Goal: Task Accomplishment & Management: Manage account settings

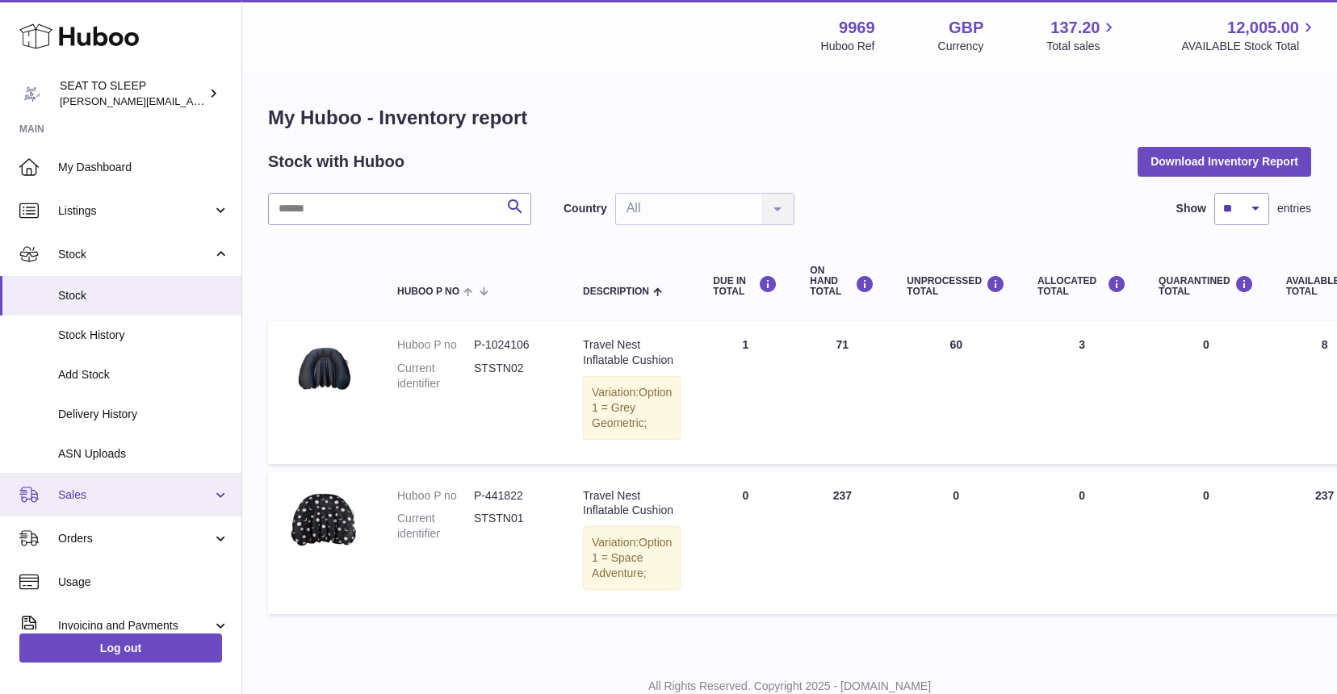
click at [86, 488] on span "Sales" at bounding box center [135, 495] width 154 height 15
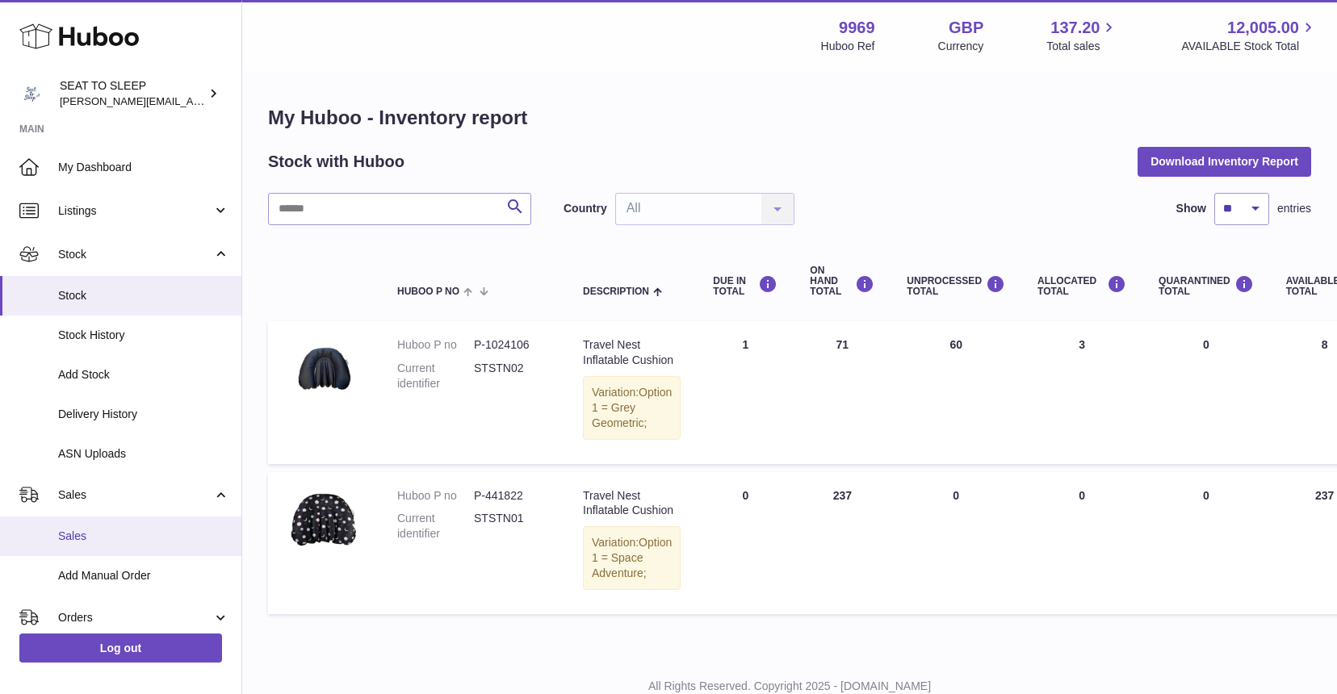
click at [84, 529] on span "Sales" at bounding box center [143, 536] width 171 height 15
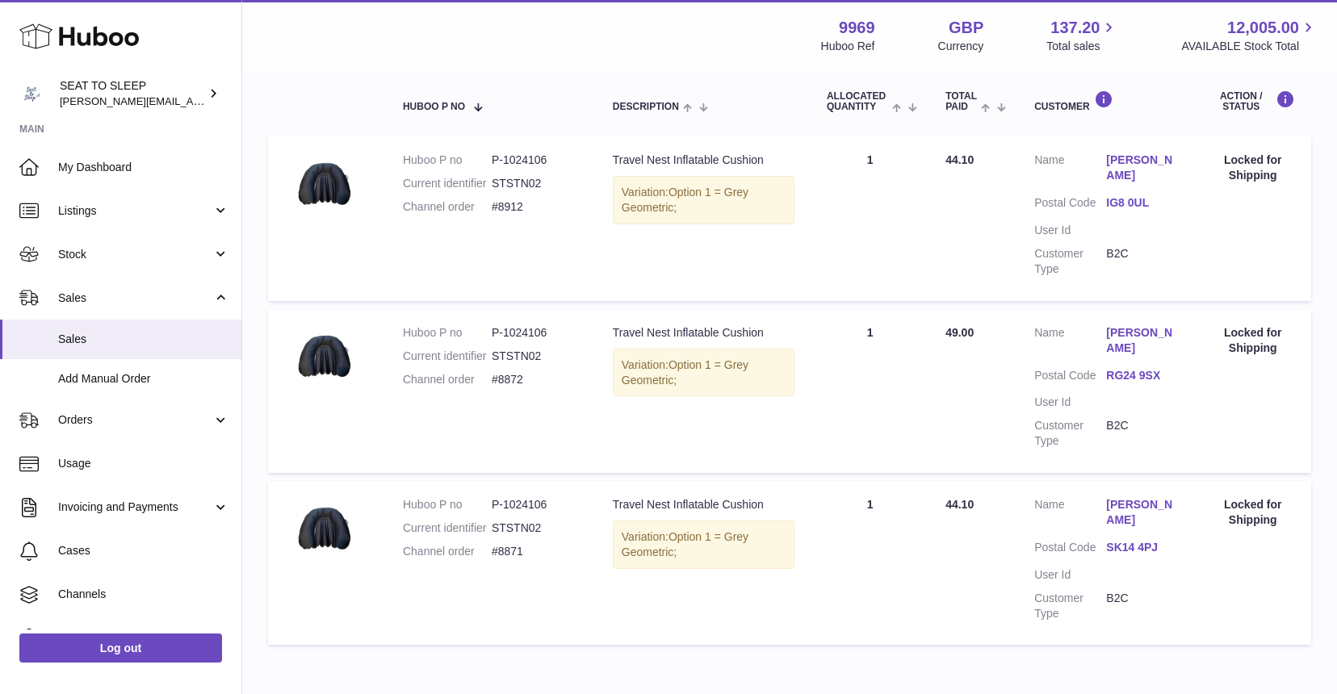
scroll to position [272, 0]
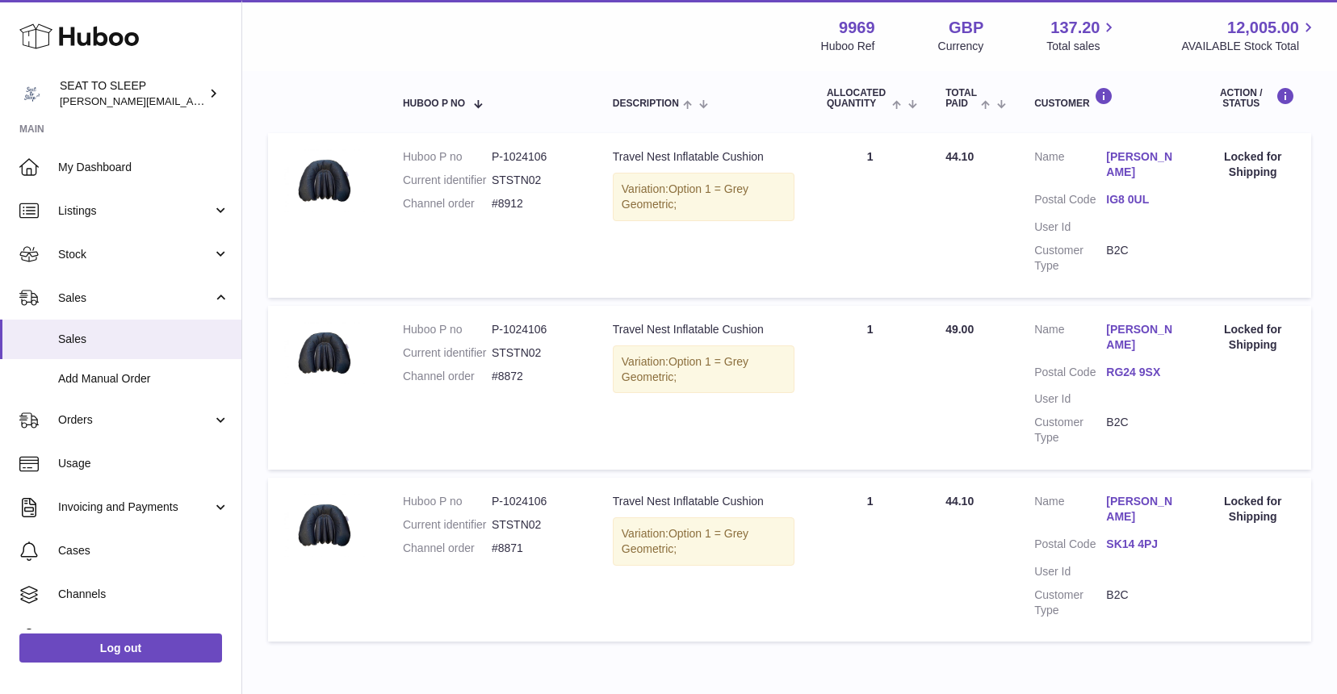
click at [1147, 322] on link "Emma Silva" at bounding box center [1142, 337] width 72 height 31
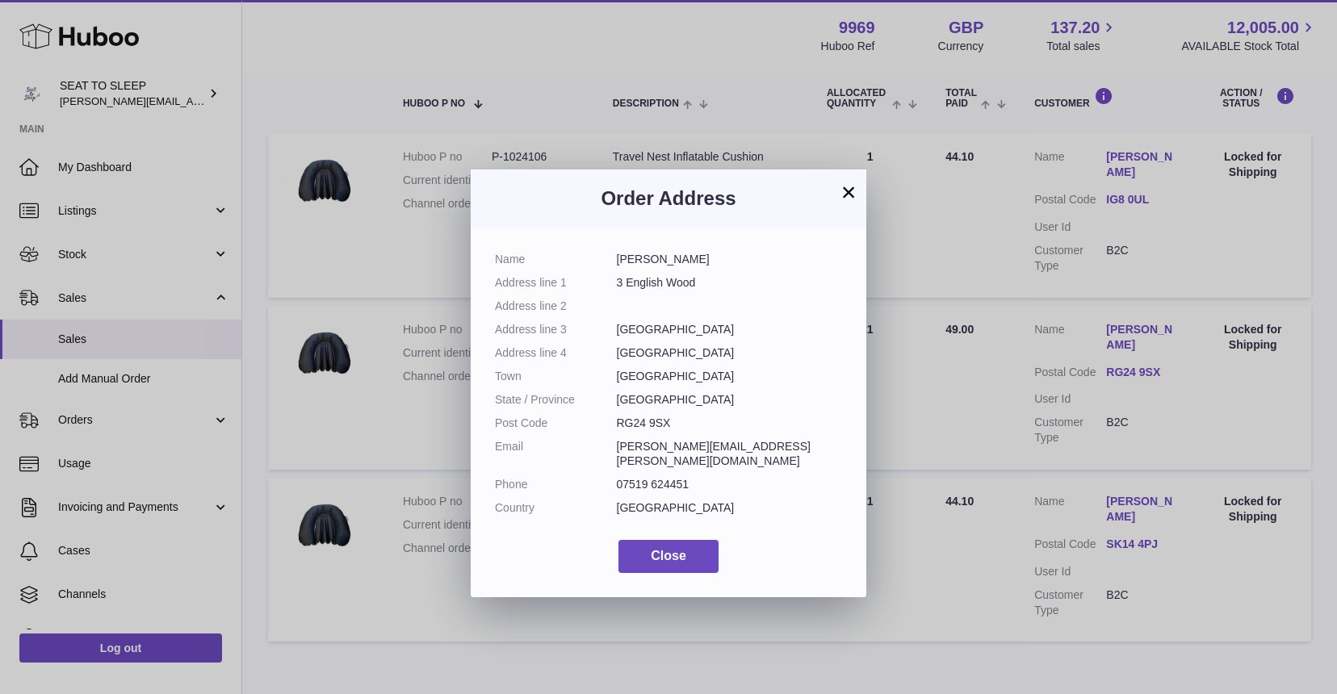
click at [848, 193] on button "×" at bounding box center [848, 191] width 19 height 19
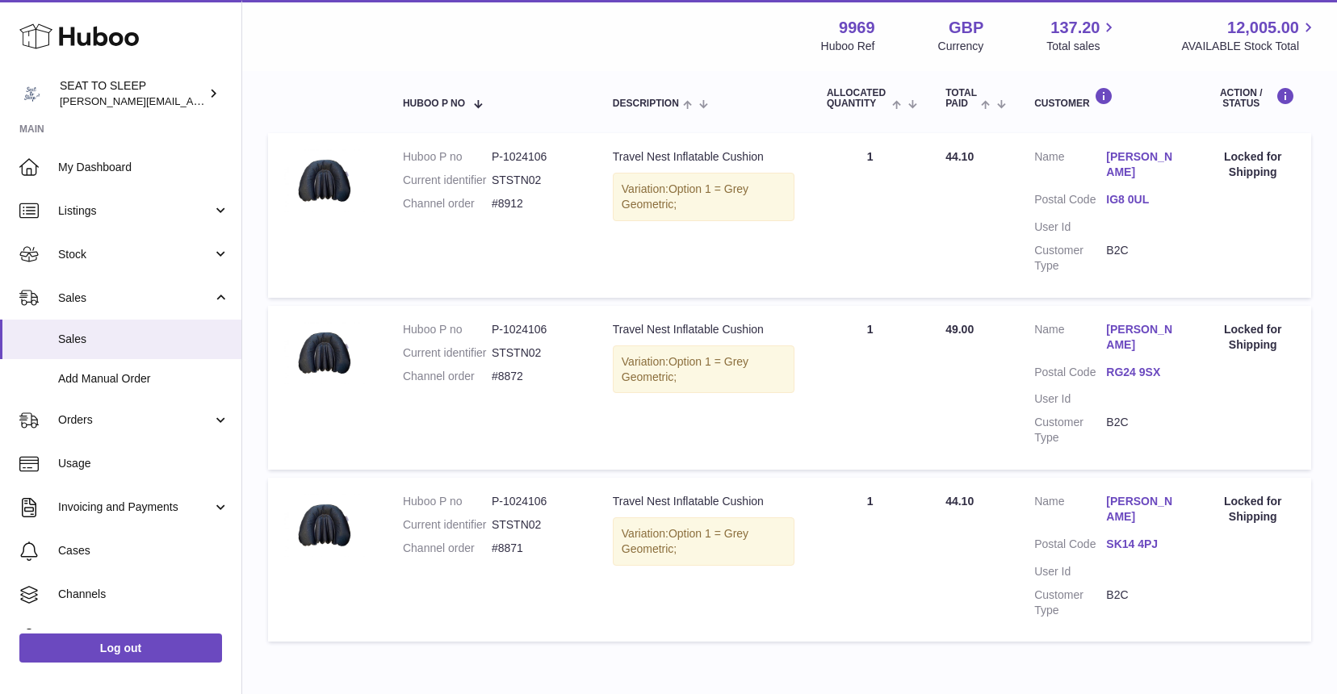
click at [1149, 494] on link "Lisa Mottershead" at bounding box center [1142, 509] width 72 height 31
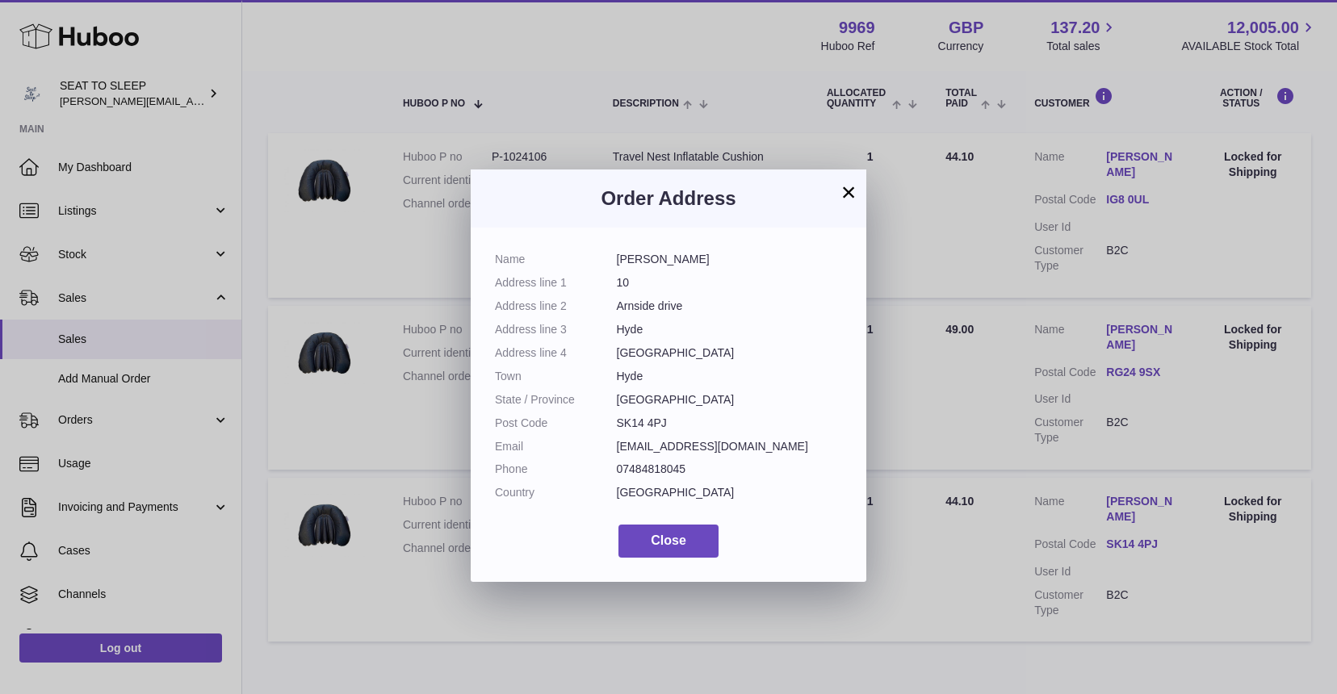
click at [853, 189] on button "×" at bounding box center [848, 191] width 19 height 19
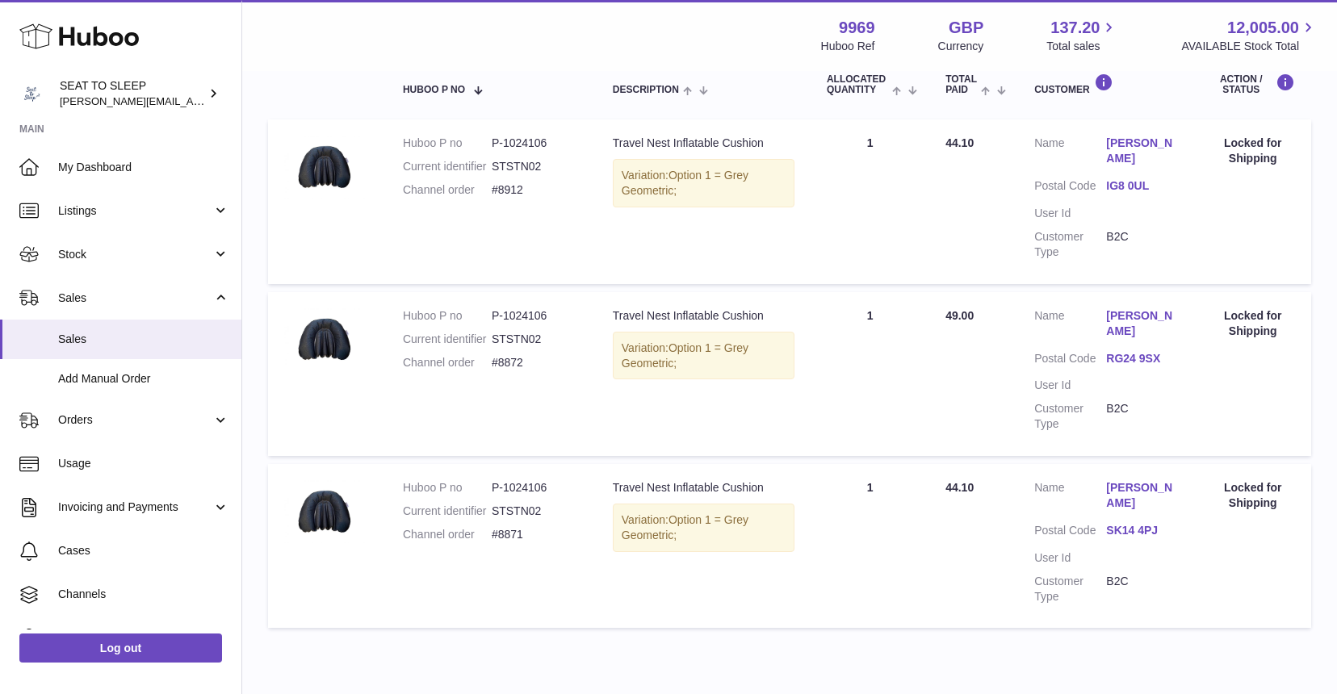
scroll to position [285, 0]
click at [1145, 481] on link "Lisa Mottershead" at bounding box center [1142, 496] width 72 height 31
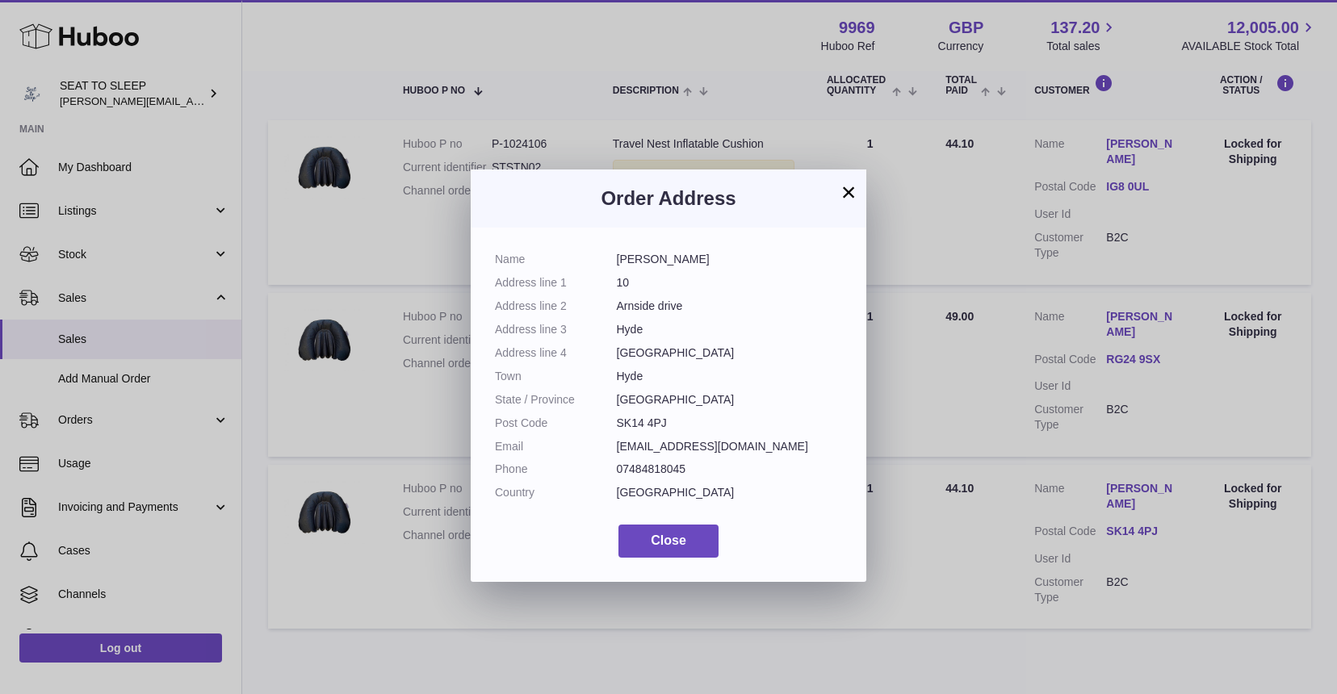
click at [845, 197] on button "×" at bounding box center [848, 191] width 19 height 19
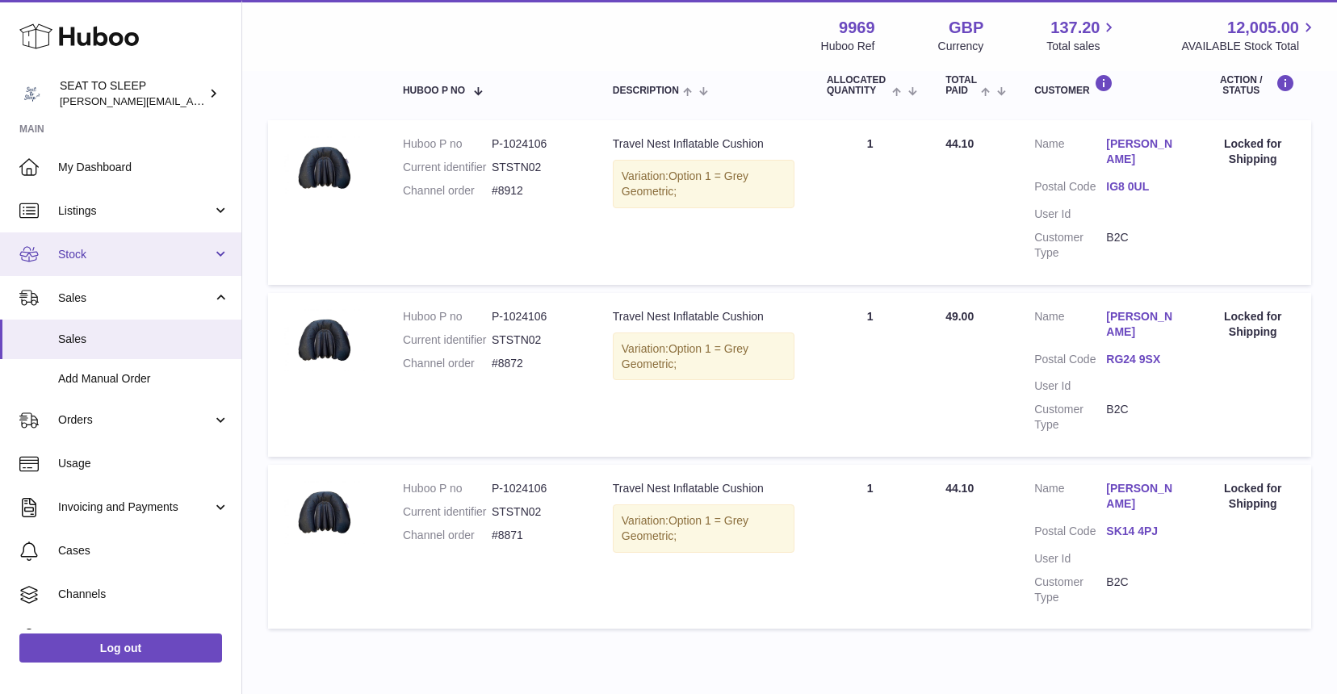
click at [95, 258] on span "Stock" at bounding box center [135, 254] width 154 height 15
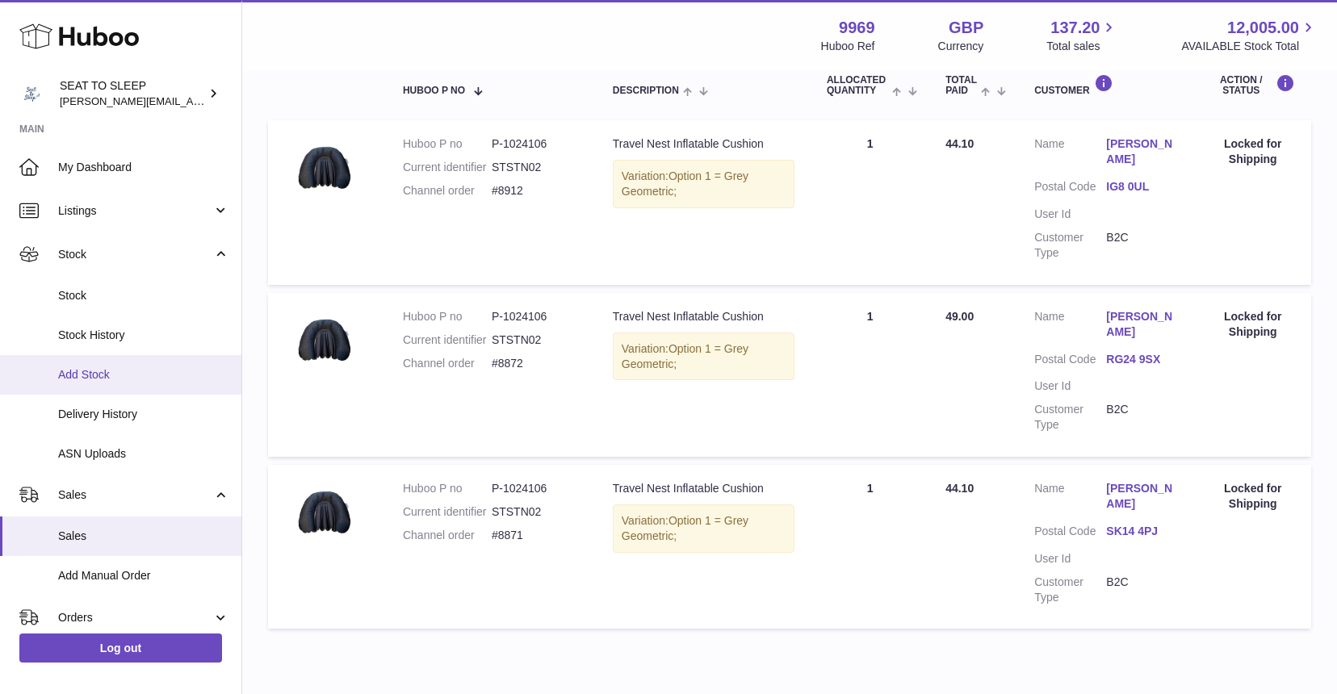
click at [98, 373] on span "Add Stock" at bounding box center [143, 374] width 171 height 15
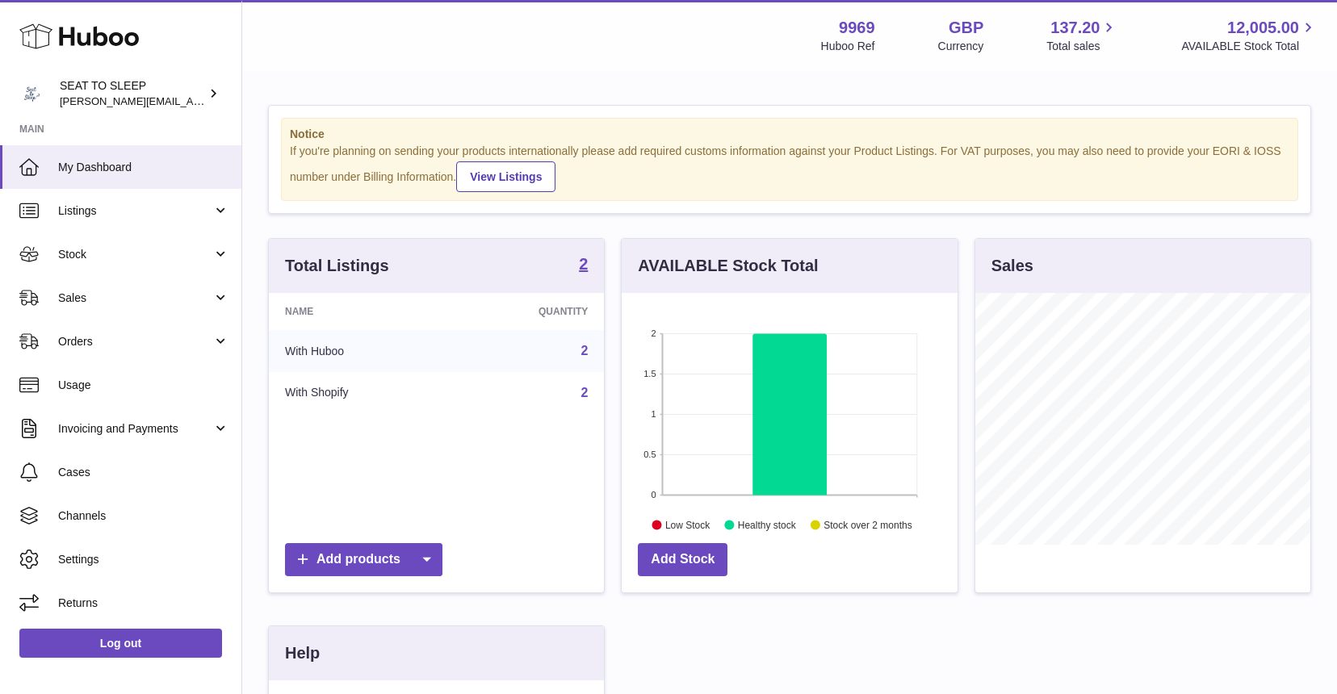
scroll to position [252, 336]
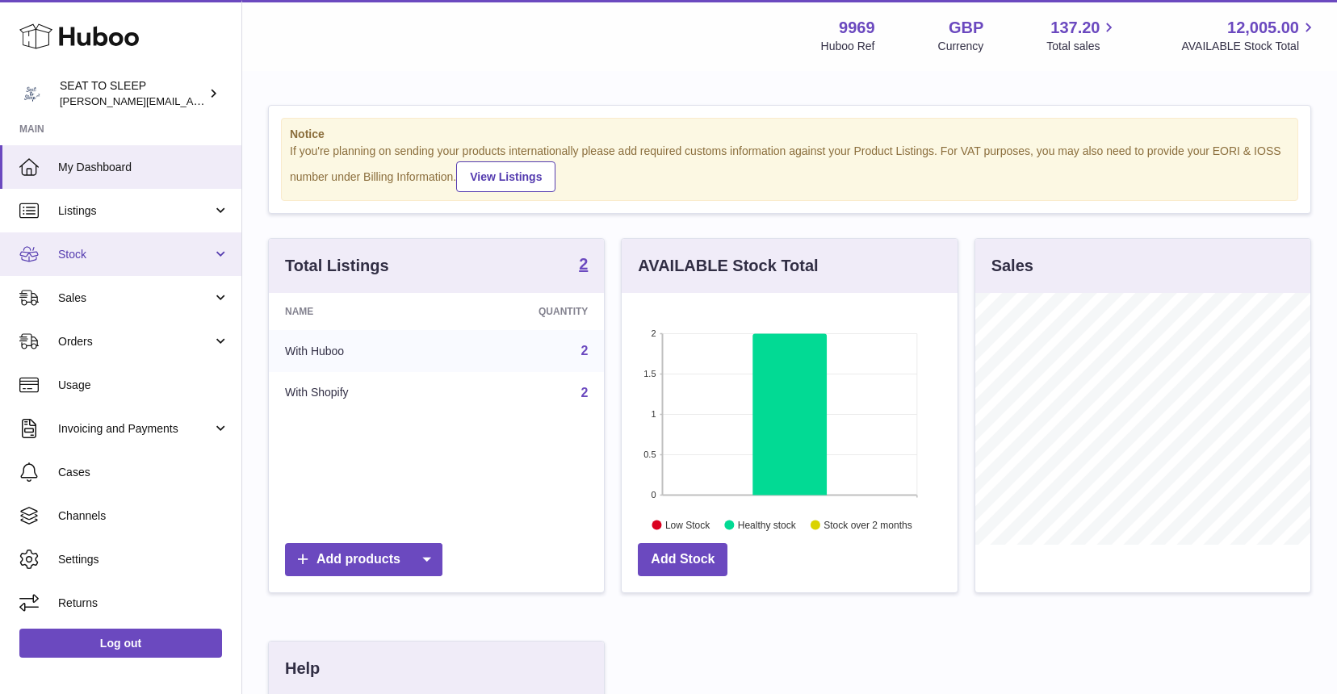
click at [104, 250] on span "Stock" at bounding box center [135, 254] width 154 height 15
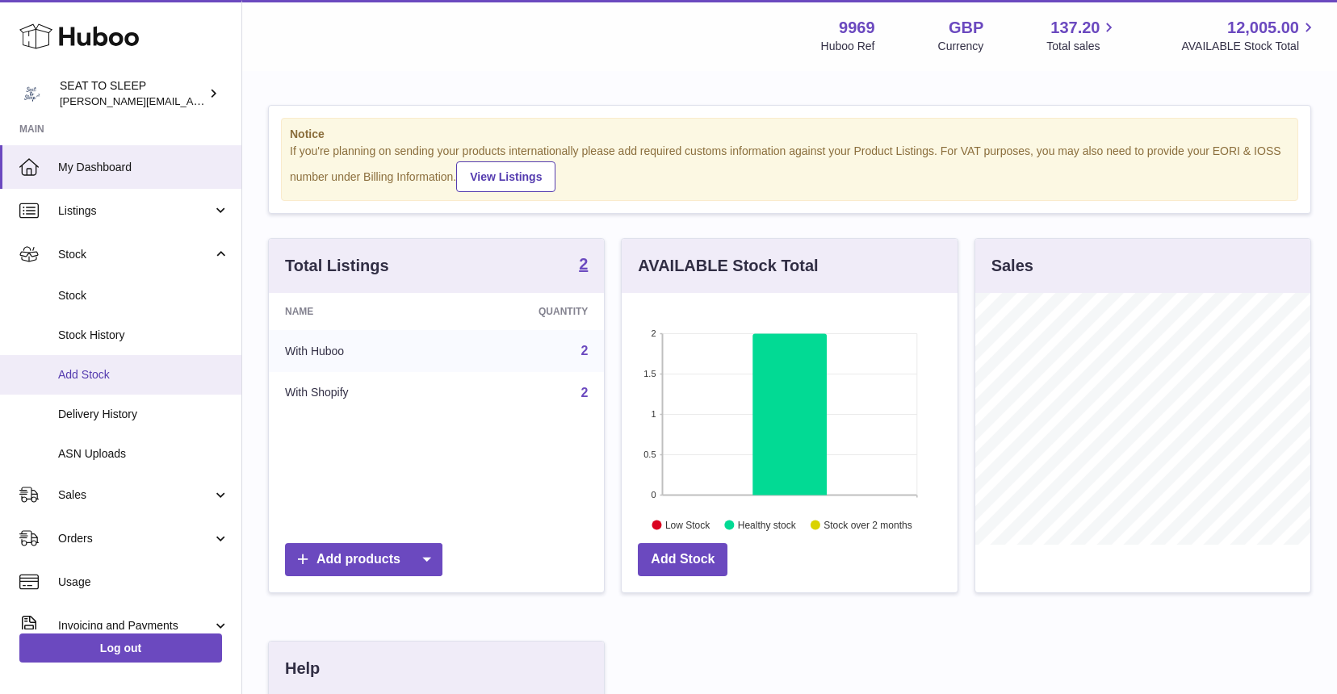
click at [101, 367] on span "Add Stock" at bounding box center [143, 374] width 171 height 15
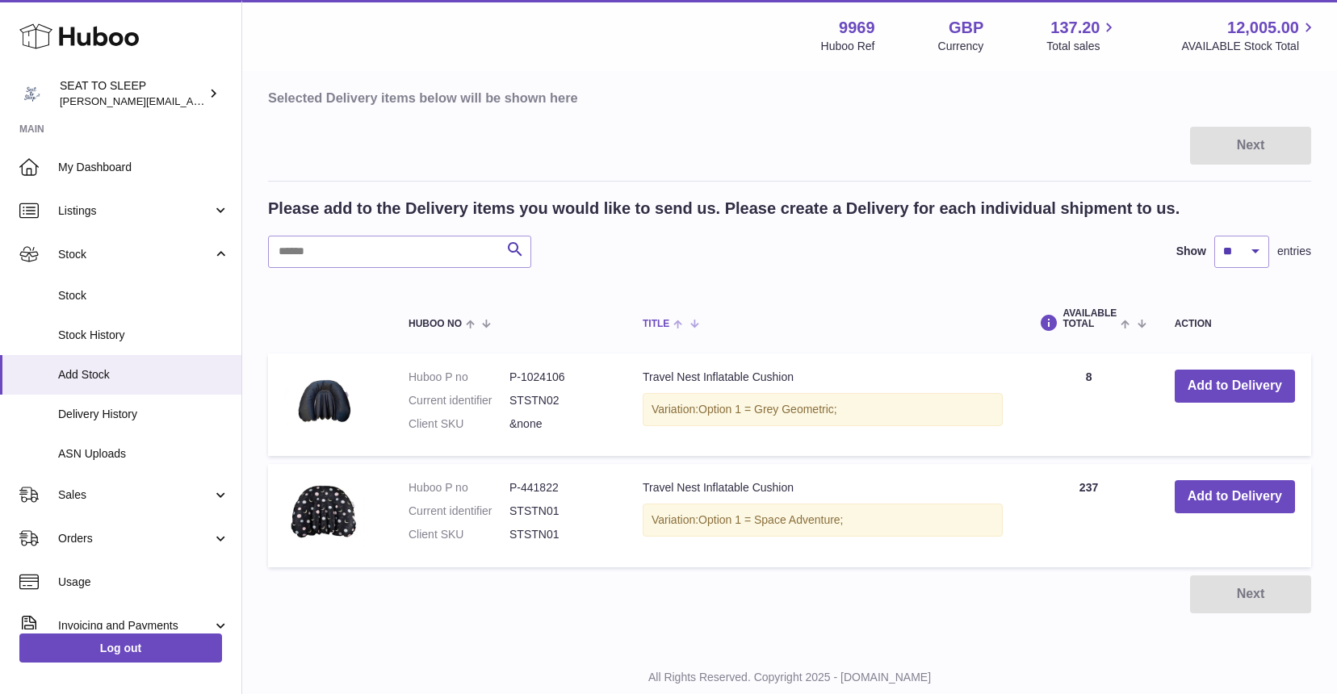
scroll to position [166, 0]
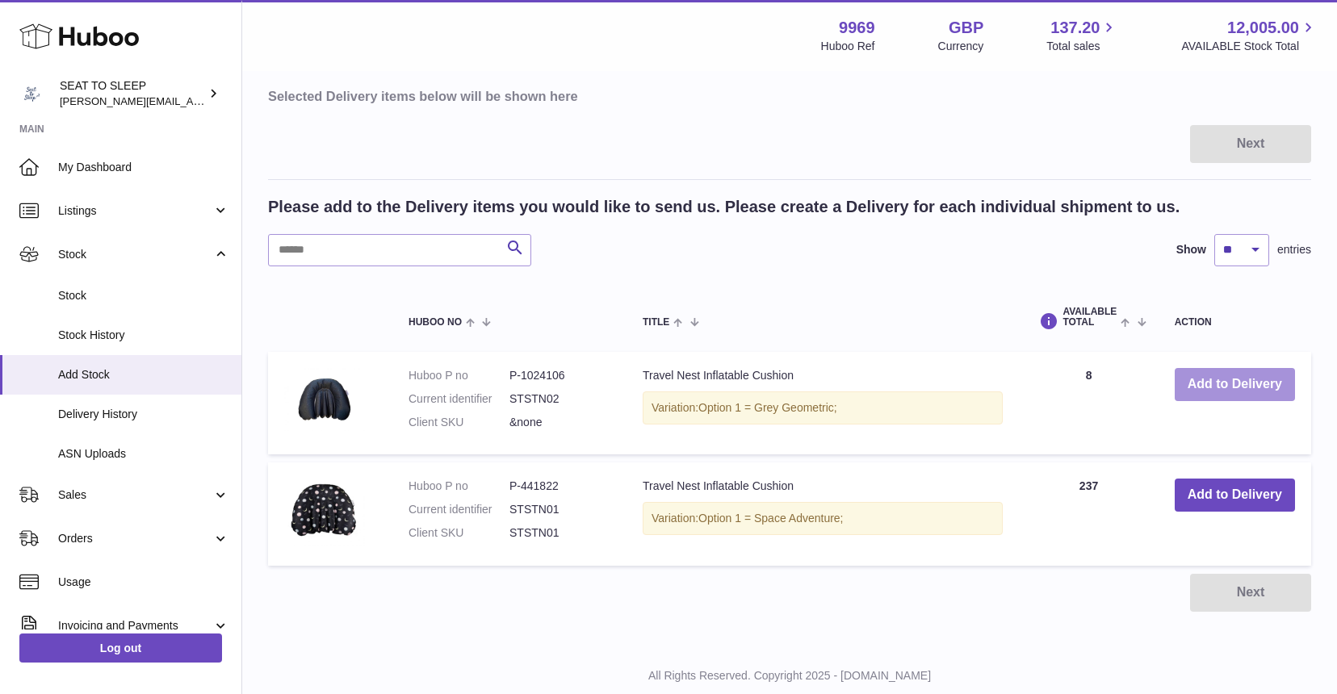
click at [1255, 382] on button "Add to Delivery" at bounding box center [1234, 384] width 120 height 33
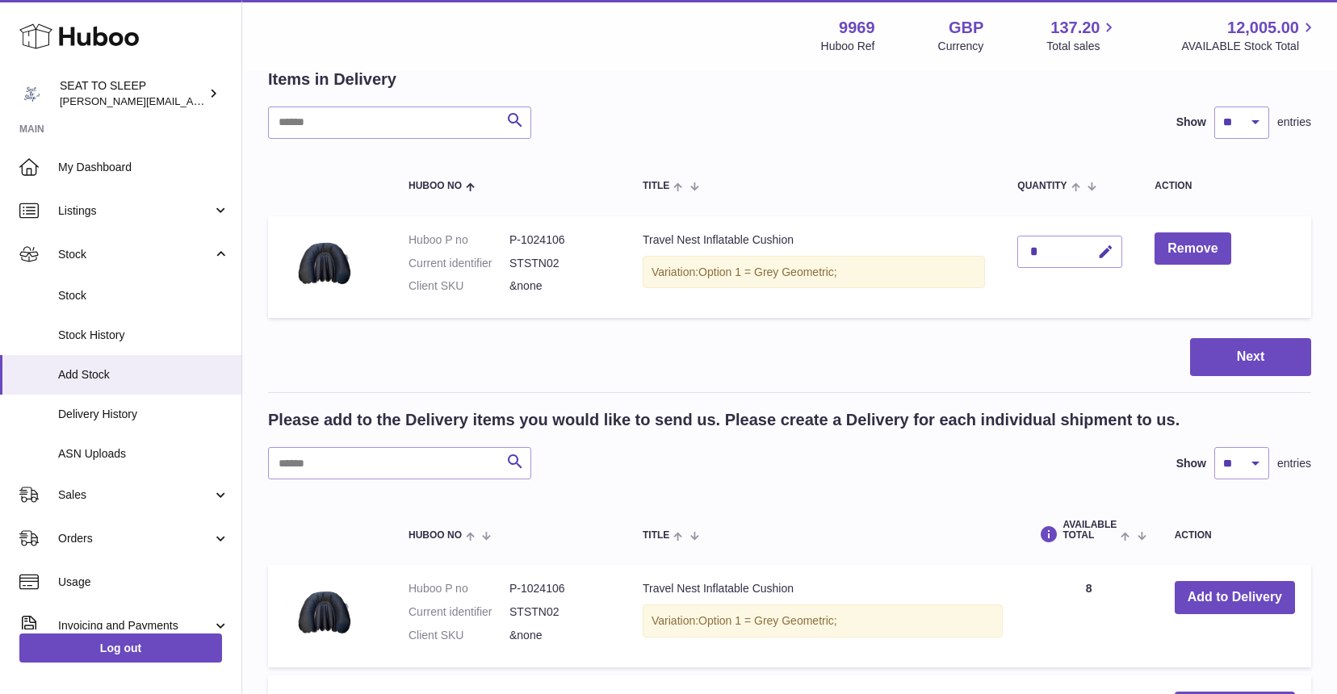
scroll to position [85, 0]
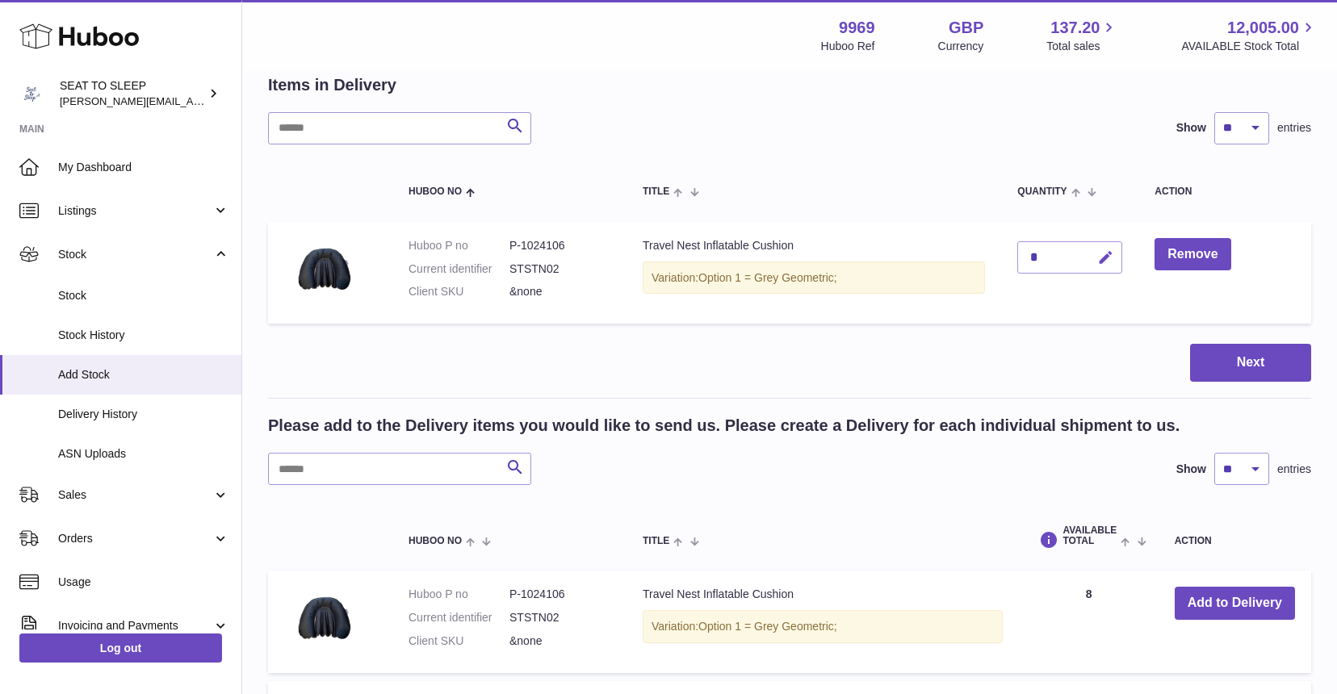
click at [1103, 257] on icon "button" at bounding box center [1105, 257] width 17 height 17
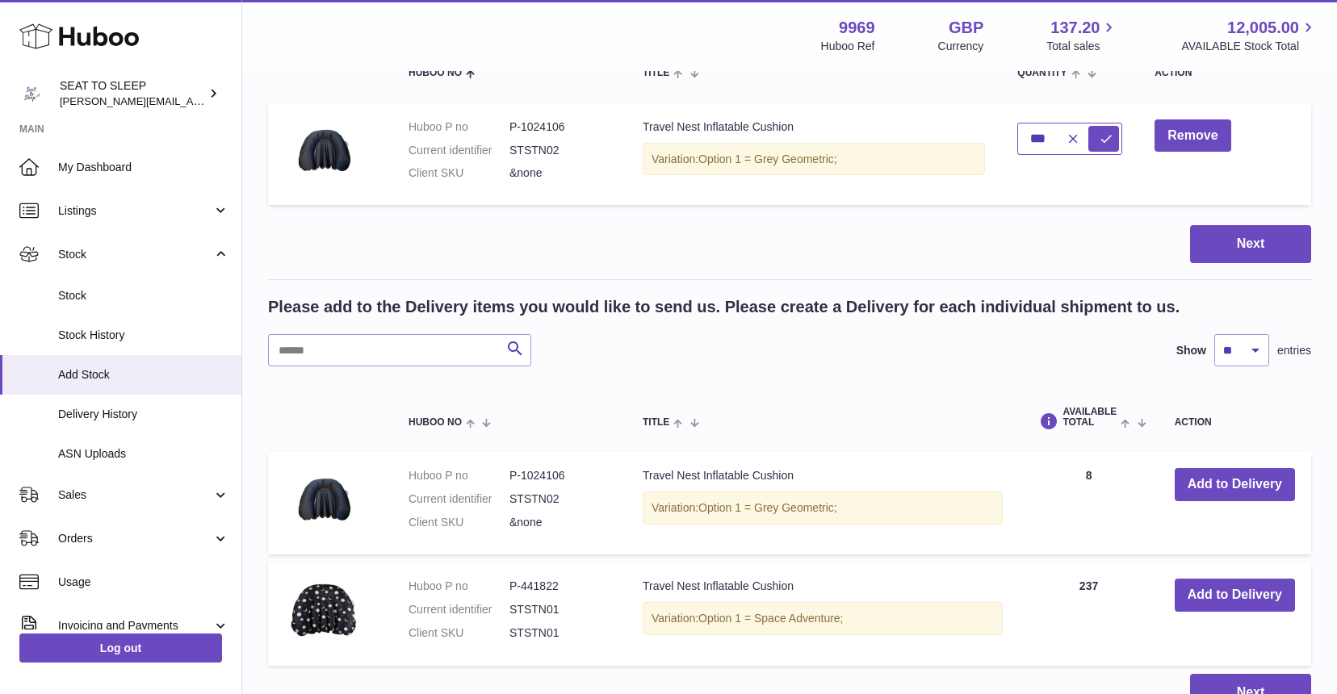
scroll to position [199, 0]
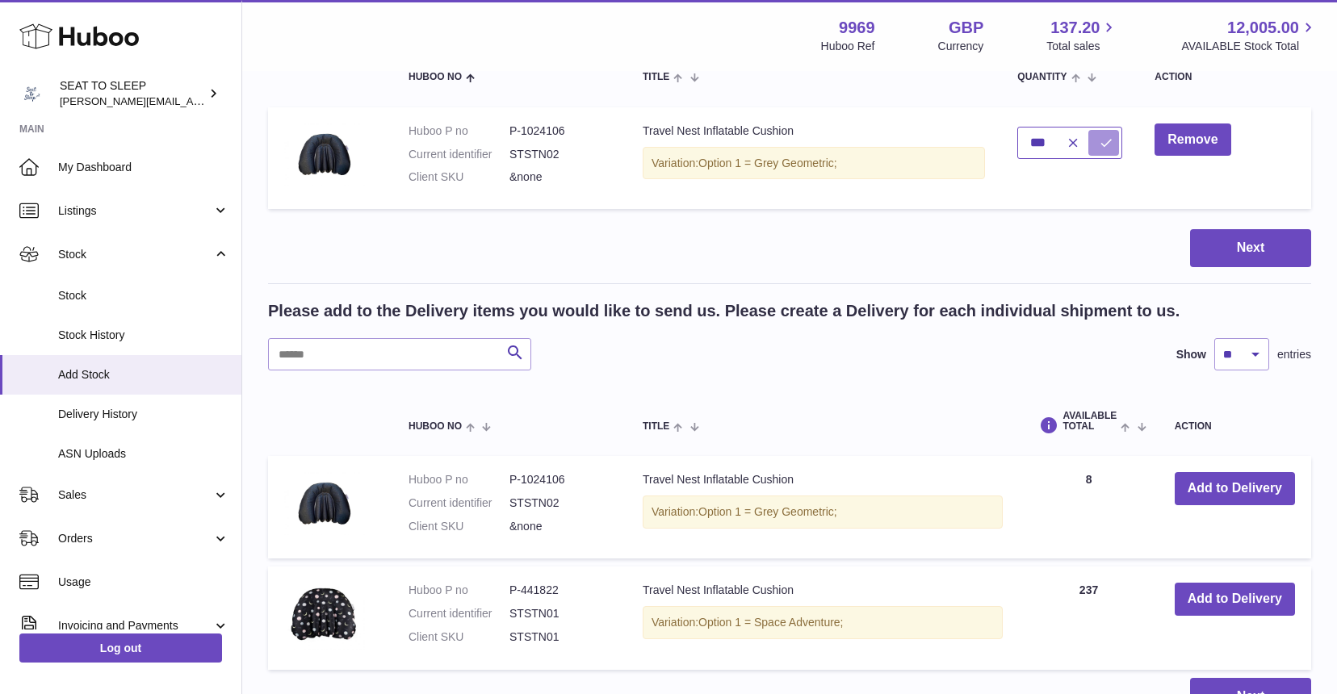
type input "***"
click at [1107, 140] on icon "submit" at bounding box center [1106, 143] width 15 height 15
click at [1275, 242] on button "Next" at bounding box center [1250, 248] width 121 height 38
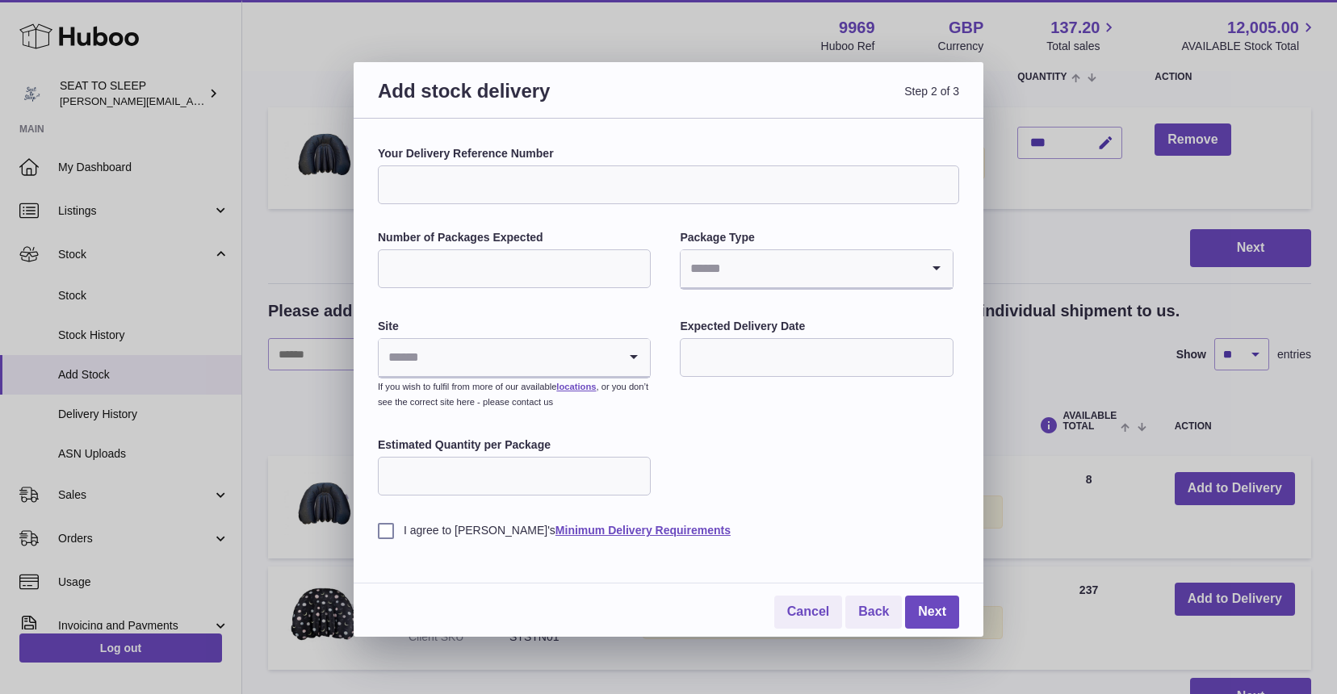
click at [447, 186] on input "Your Delivery Reference Number" at bounding box center [668, 184] width 581 height 39
type input "********"
click at [493, 266] on input "Number of Packages Expected" at bounding box center [514, 268] width 273 height 39
type input "*"
click at [797, 261] on input "Search for option" at bounding box center [799, 268] width 239 height 37
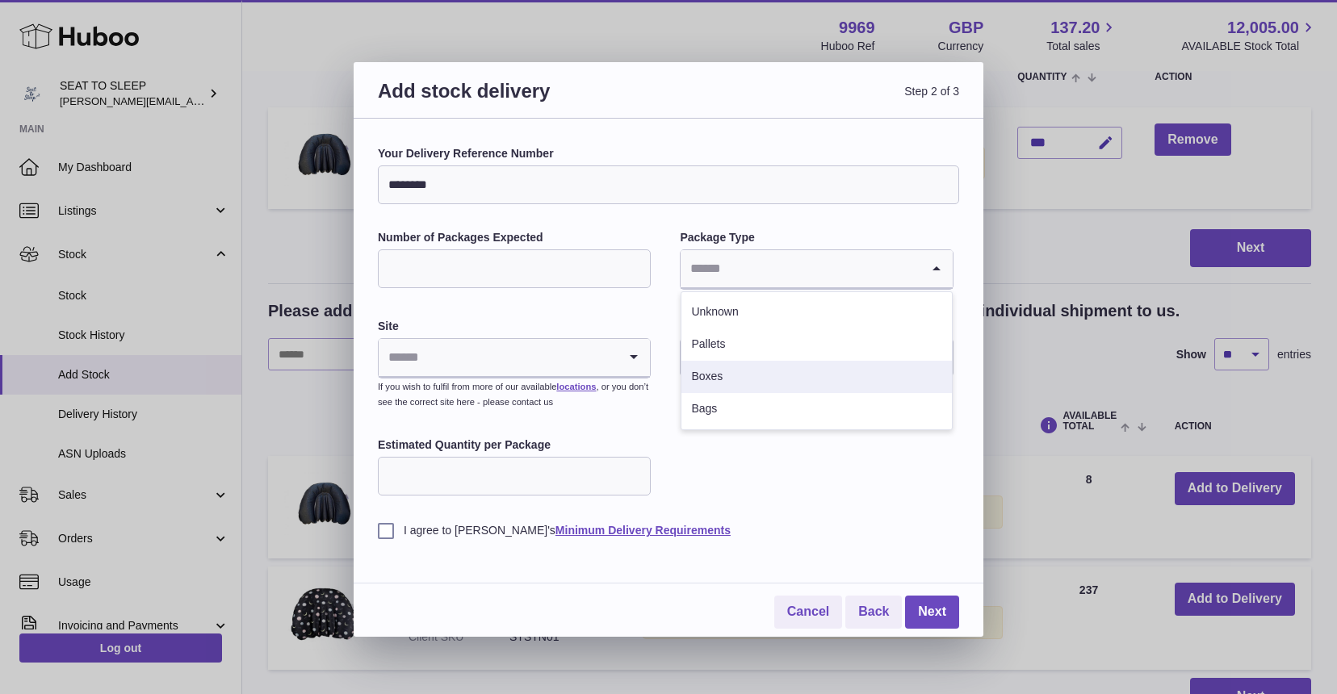
click at [722, 372] on li "Boxes" at bounding box center [816, 377] width 270 height 32
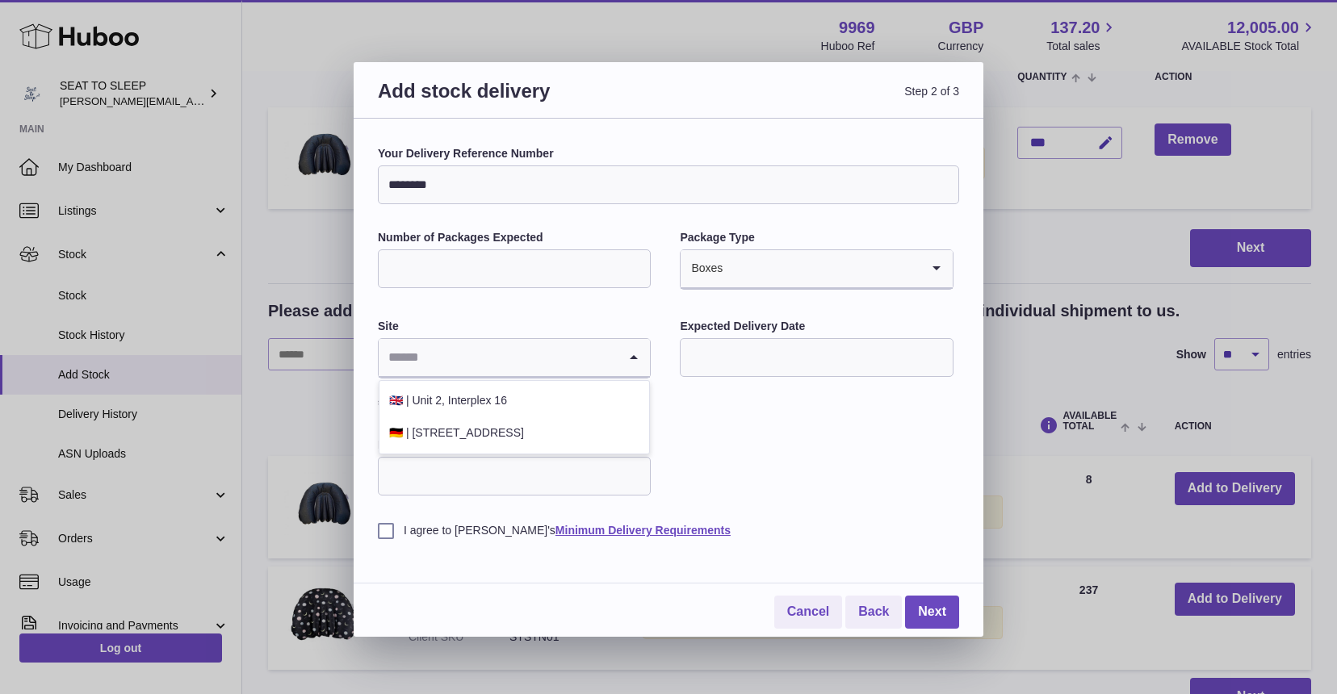
click at [481, 362] on input "Search for option" at bounding box center [498, 357] width 239 height 37
click at [473, 402] on li "🇬🇧 | Unit 2, Interplex 16" at bounding box center [514, 401] width 270 height 32
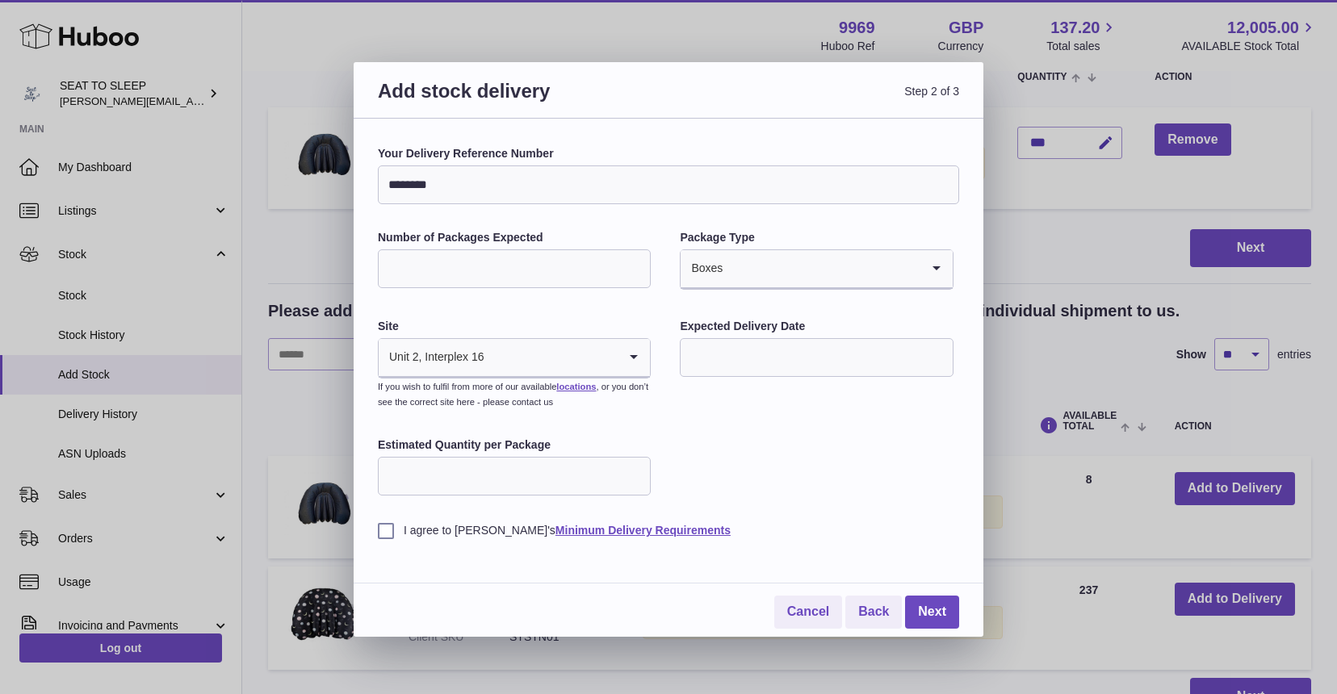
click at [704, 350] on input "text" at bounding box center [816, 357] width 273 height 39
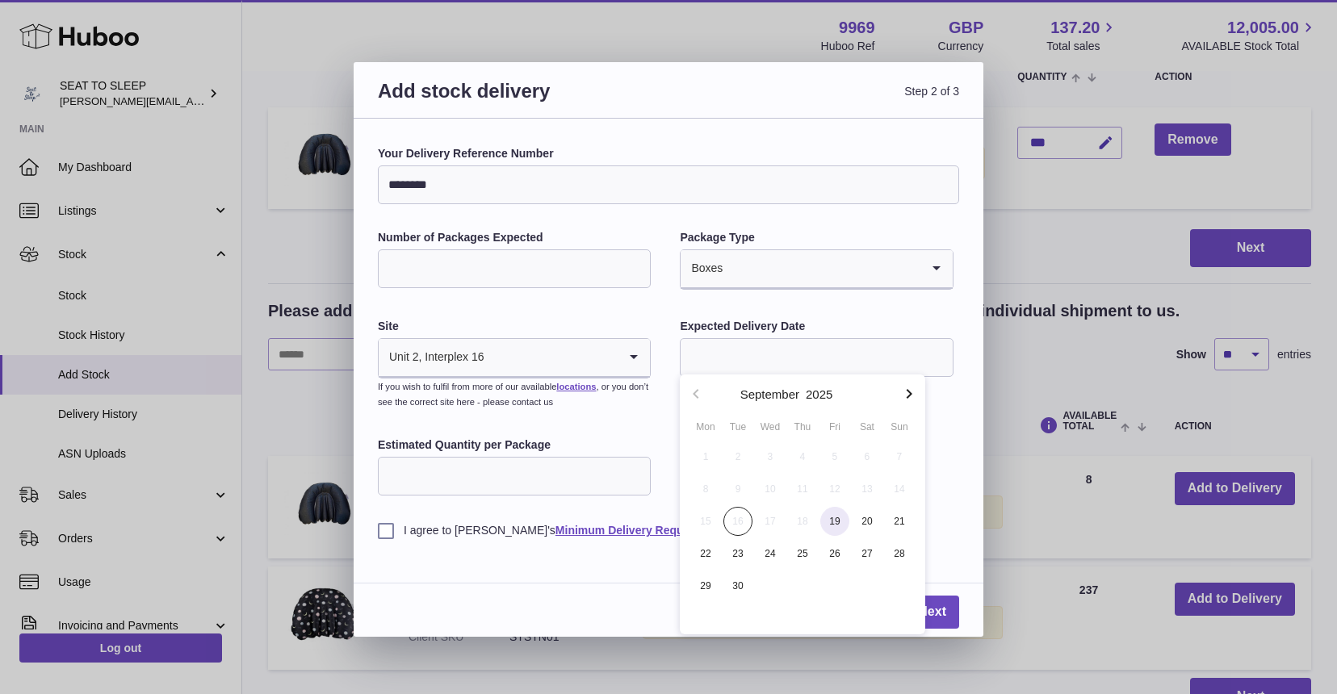
click at [838, 525] on span "19" at bounding box center [834, 521] width 29 height 29
type input "**********"
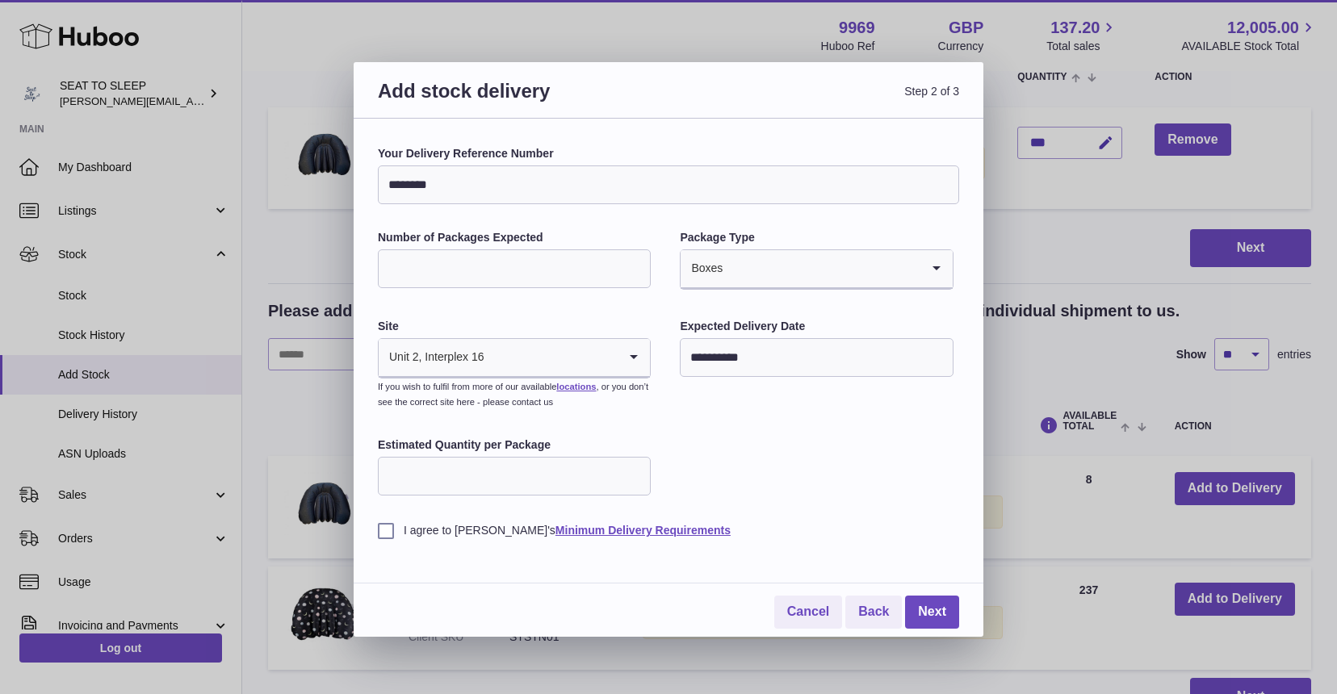
click at [414, 470] on input "Estimated Quantity per Package" at bounding box center [514, 476] width 273 height 39
type input "**"
click at [388, 527] on label "I agree to Huboo's Minimum Delivery Requirements" at bounding box center [668, 530] width 581 height 15
click at [938, 608] on link "Next" at bounding box center [932, 612] width 54 height 33
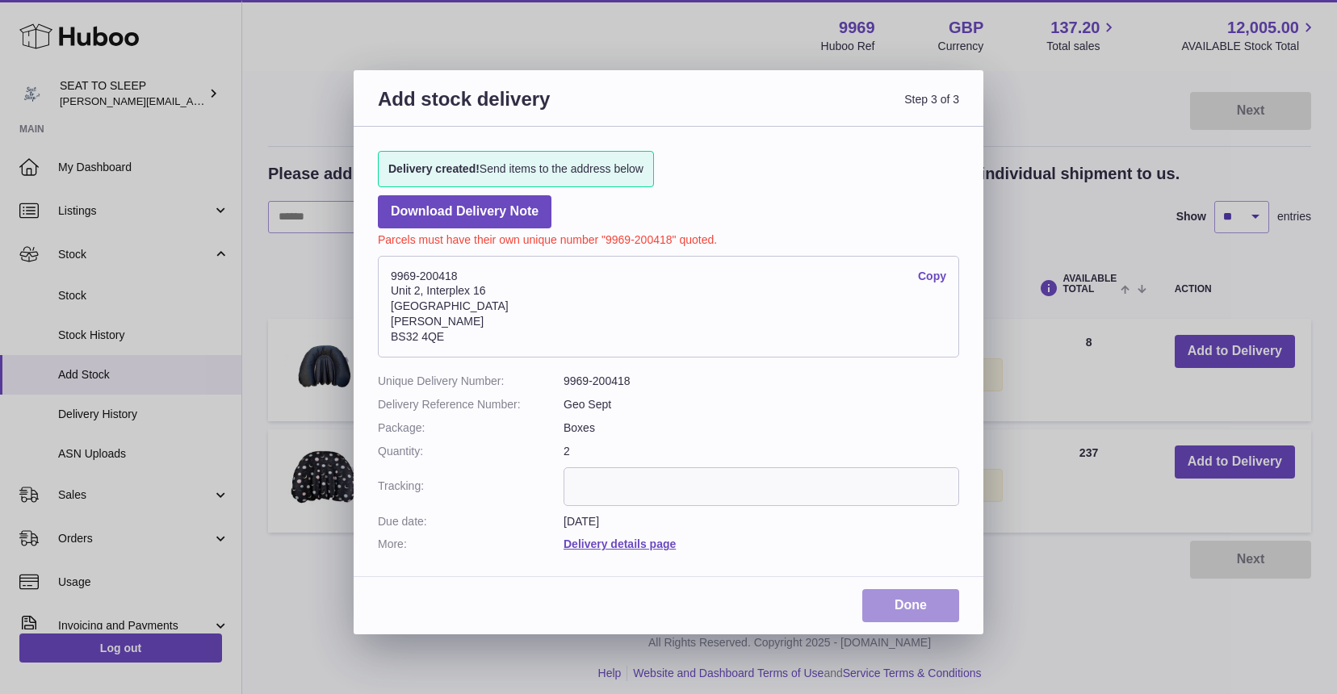
click at [902, 589] on link "Done" at bounding box center [910, 605] width 97 height 33
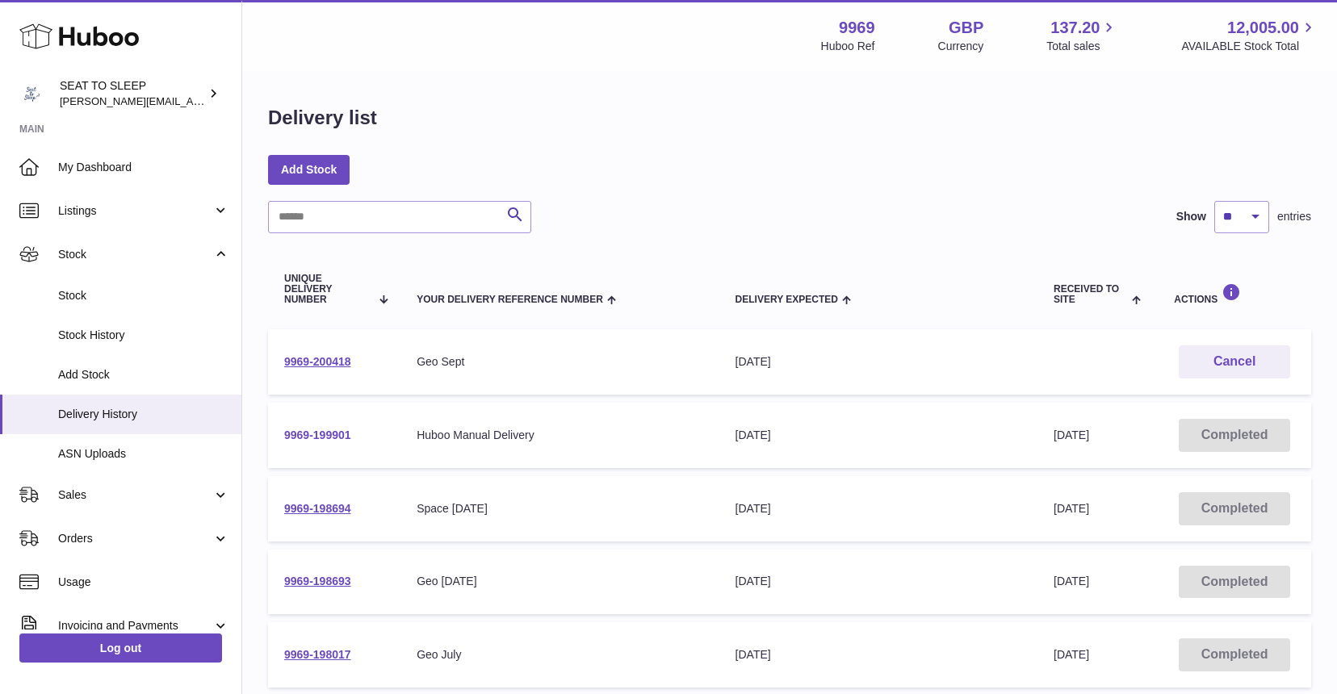
click at [317, 429] on link "9969-199901" at bounding box center [317, 435] width 67 height 13
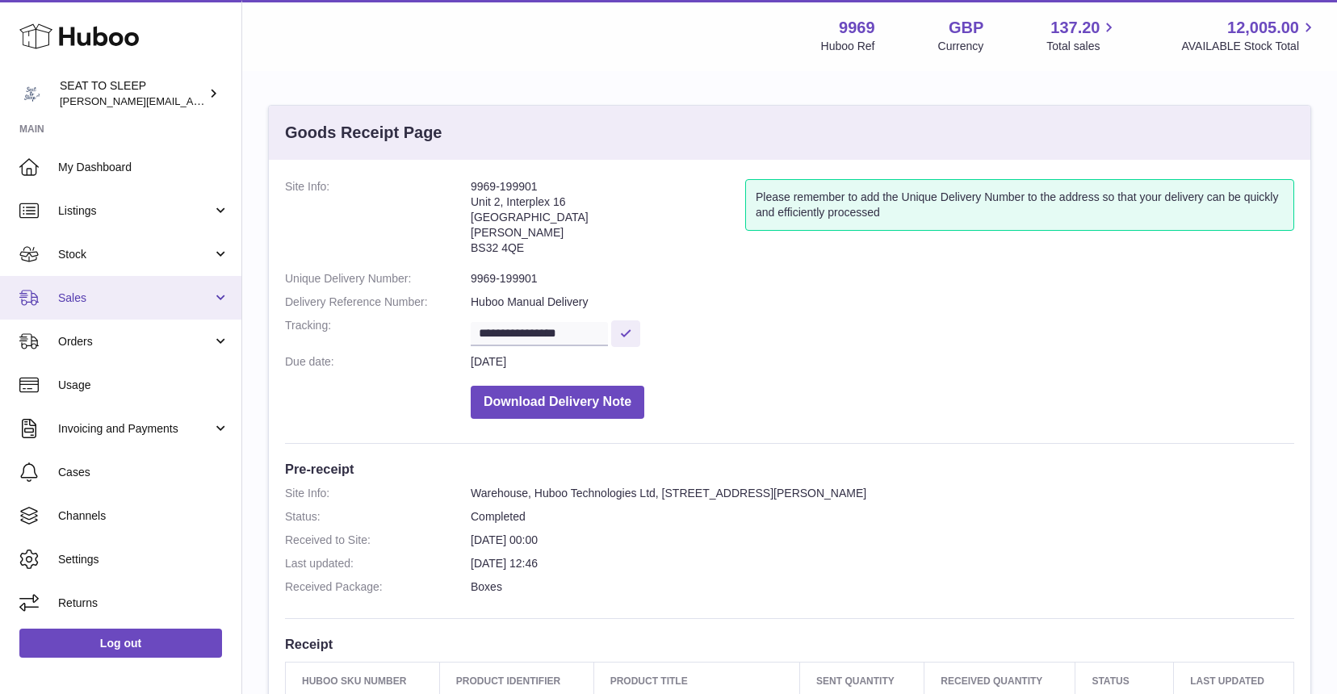
click at [103, 295] on span "Sales" at bounding box center [135, 298] width 154 height 15
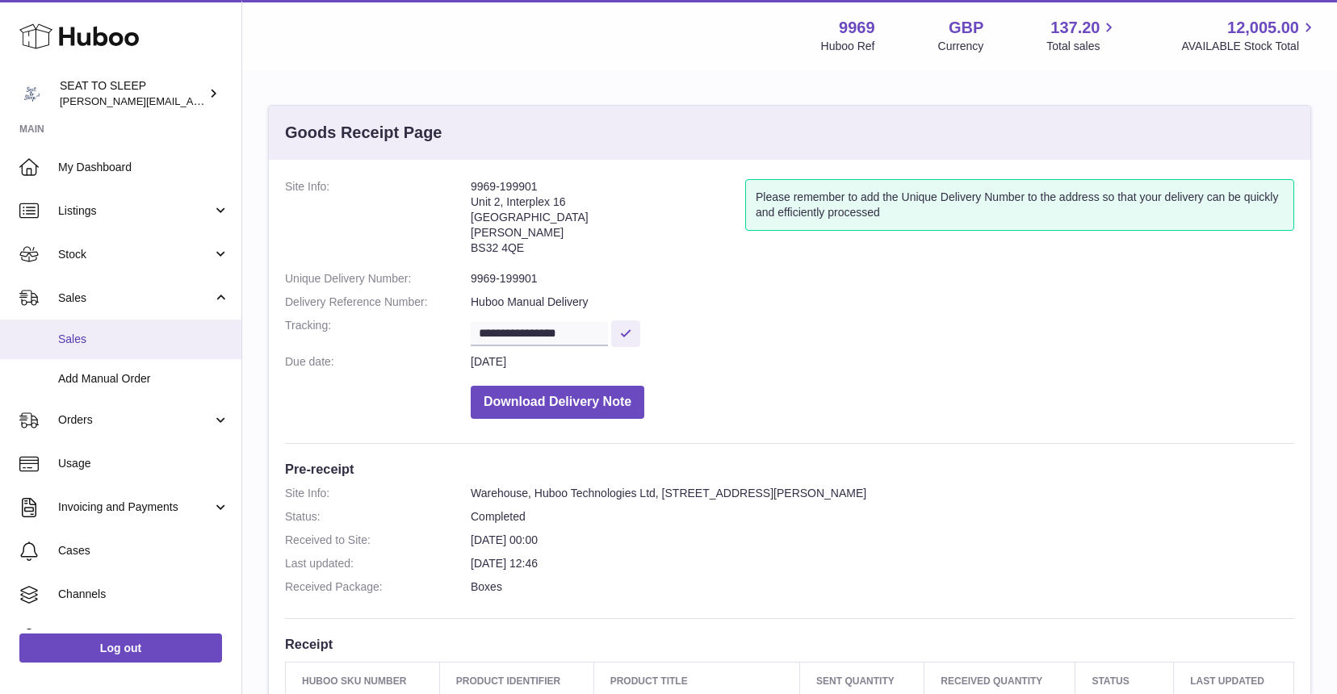
click at [93, 343] on span "Sales" at bounding box center [143, 339] width 171 height 15
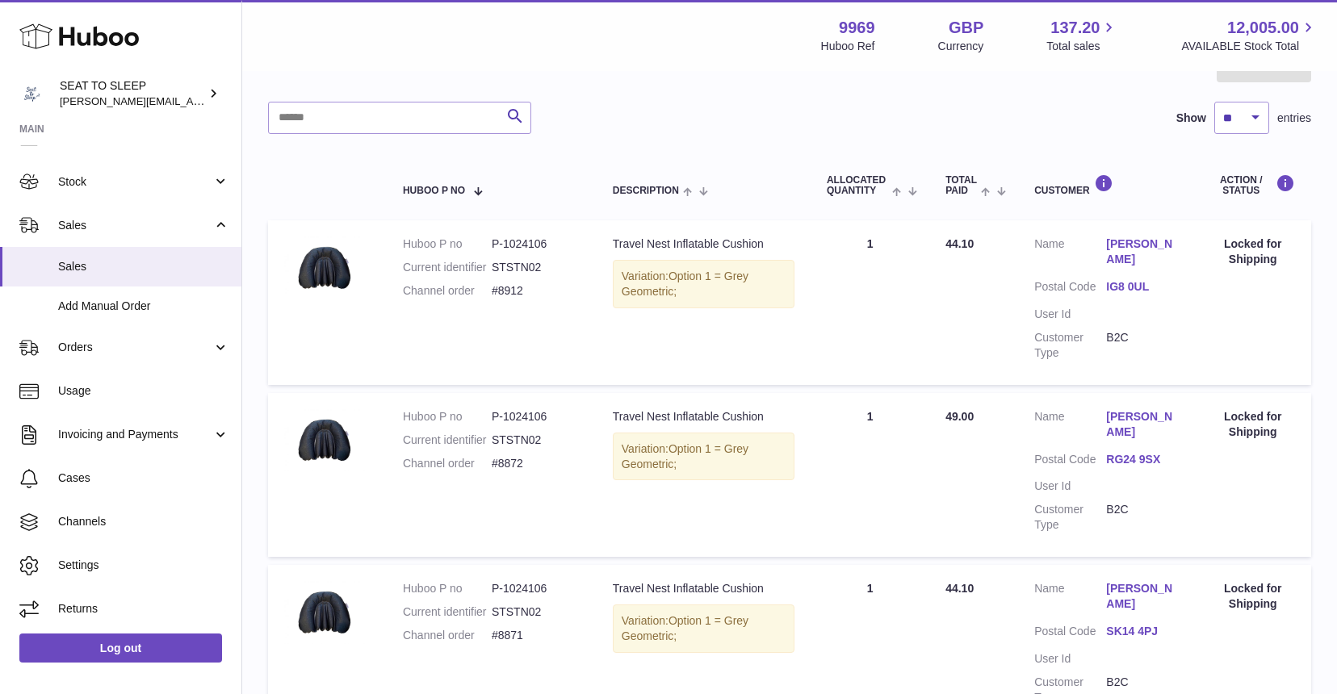
scroll to position [198, 0]
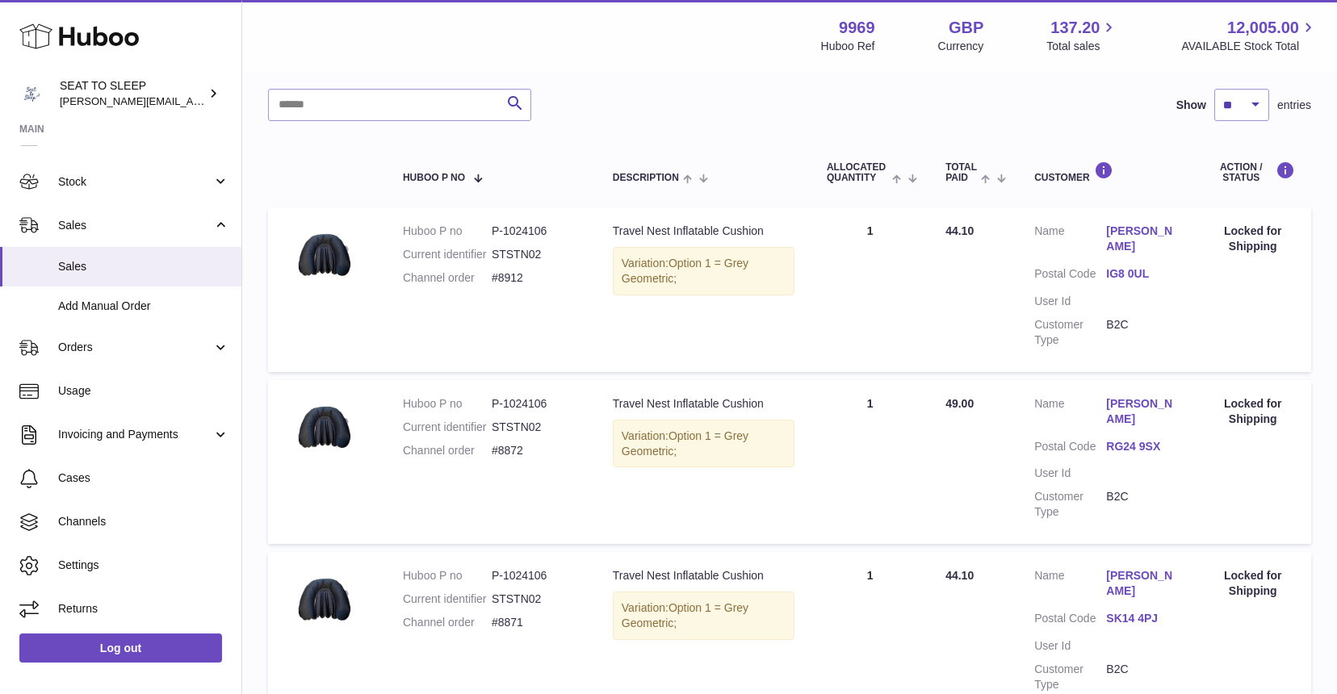
click at [1161, 568] on link "Lisa Mottershead" at bounding box center [1142, 583] width 72 height 31
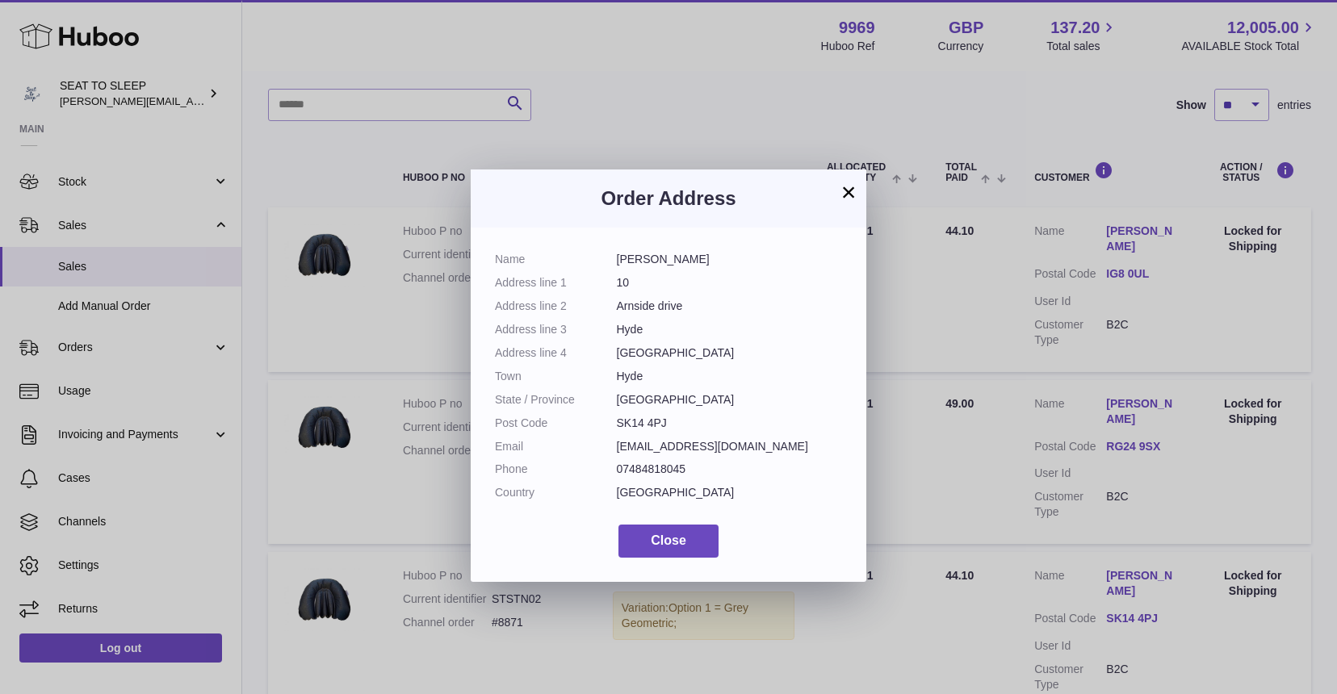
click at [844, 195] on button "×" at bounding box center [848, 191] width 19 height 19
